Goal: Task Accomplishment & Management: Manage account settings

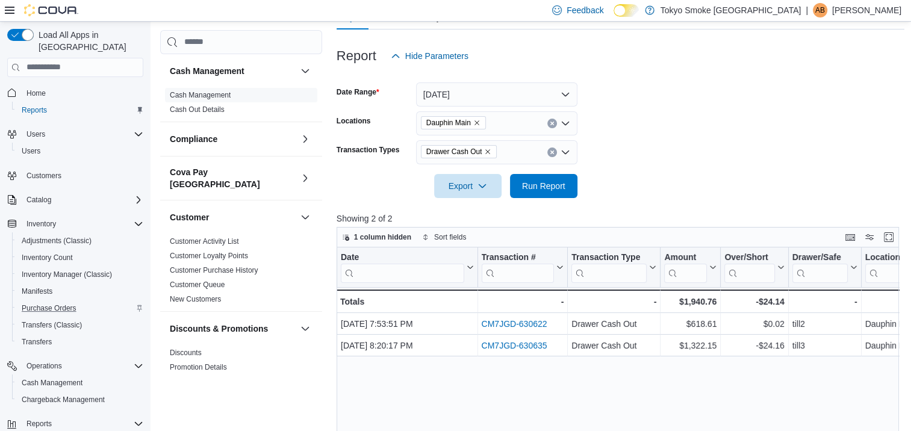
scroll to position [92, 0]
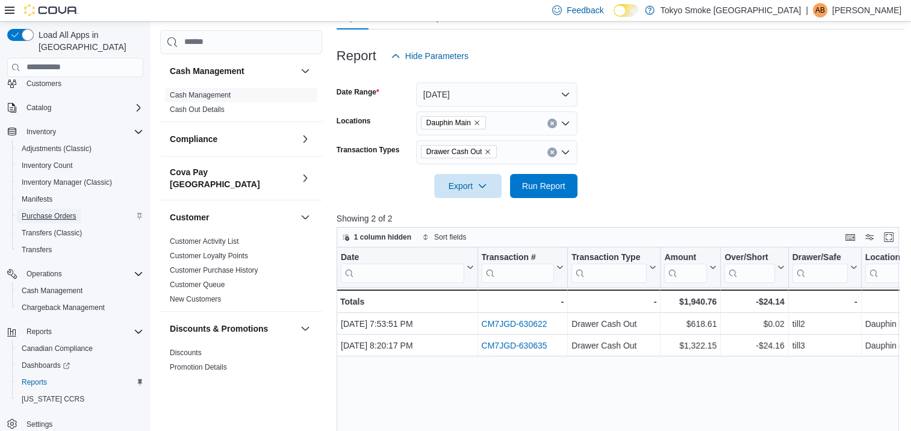
click at [72, 211] on span "Purchase Orders" at bounding box center [49, 216] width 55 height 10
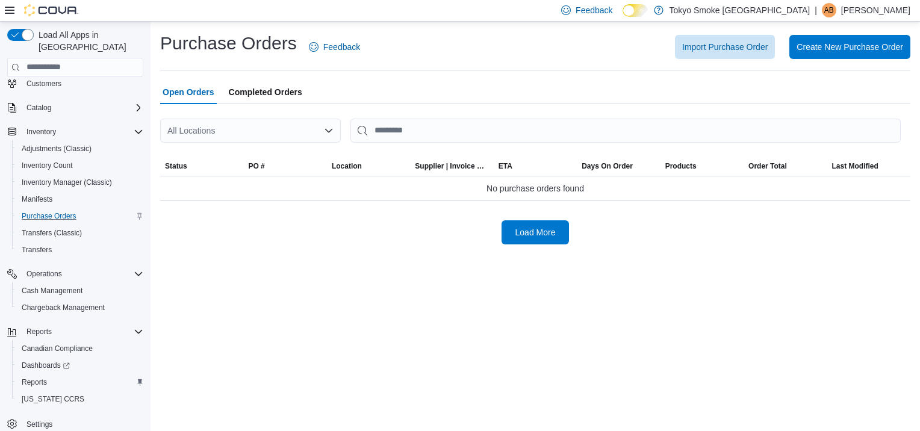
click at [331, 133] on icon "Open list of options" at bounding box center [329, 131] width 10 height 10
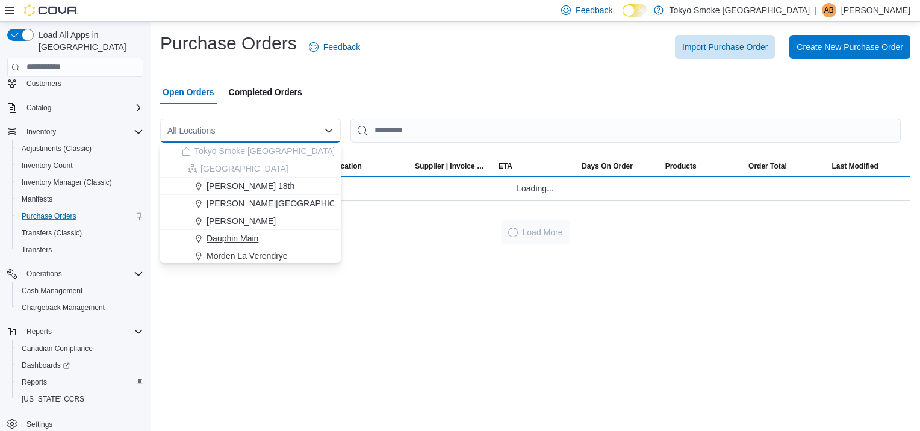
click at [248, 237] on span "Dauphin Main" at bounding box center [233, 239] width 52 height 12
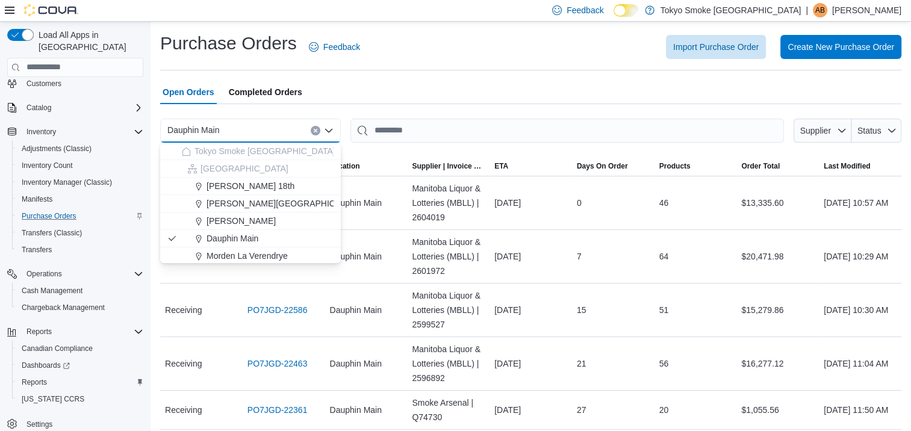
click at [449, 52] on div "Import Purchase Order Create New Purchase Order" at bounding box center [638, 47] width 527 height 24
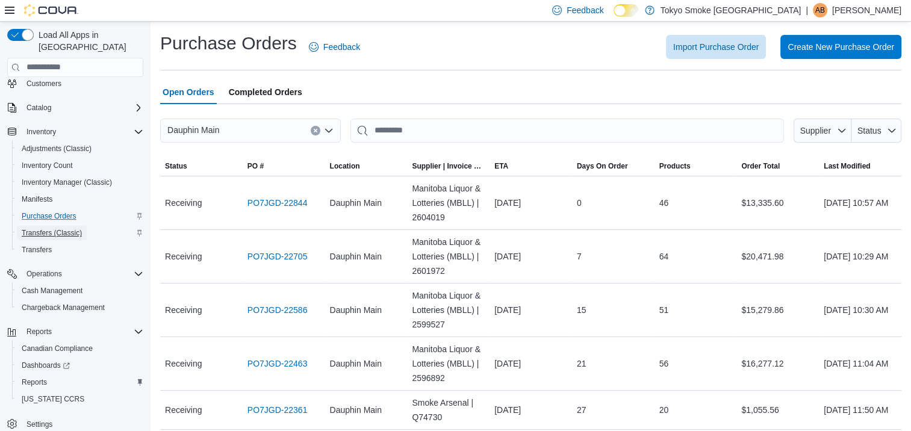
click at [58, 228] on span "Transfers (Classic)" at bounding box center [52, 233] width 60 height 10
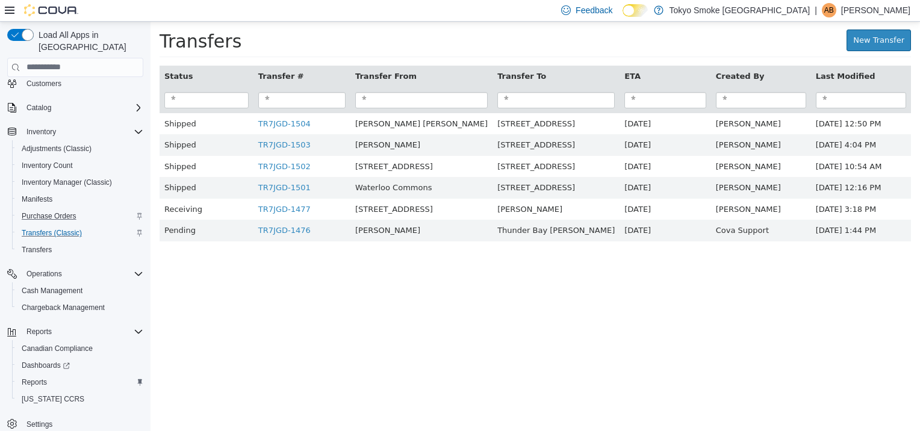
click at [835, 12] on div "| AB [PERSON_NAME]" at bounding box center [863, 10] width 96 height 14
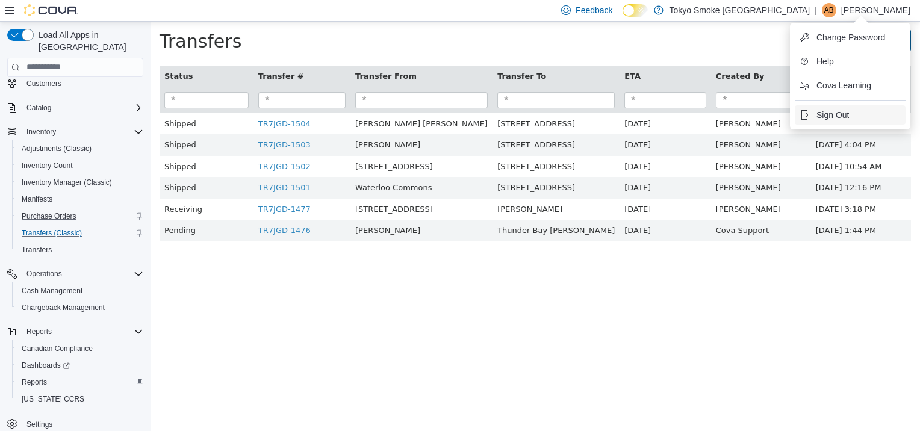
click at [836, 117] on span "Sign Out" at bounding box center [833, 115] width 33 height 12
